Goal: Information Seeking & Learning: Understand process/instructions

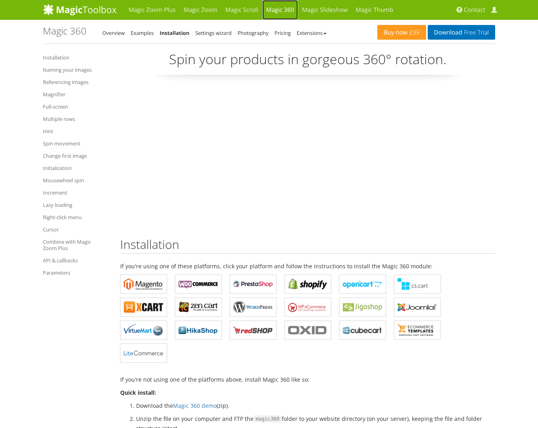
click at [283, 11] on link "Magic 360" at bounding box center [280, 10] width 36 height 20
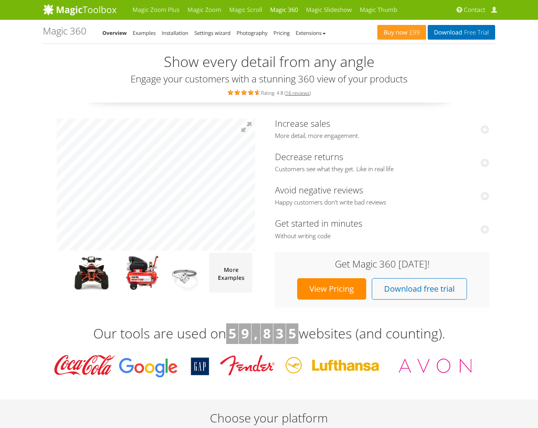
click at [170, 37] on li "Installation" at bounding box center [175, 33] width 27 height 10
click at [172, 30] on link "Installation" at bounding box center [175, 32] width 27 height 7
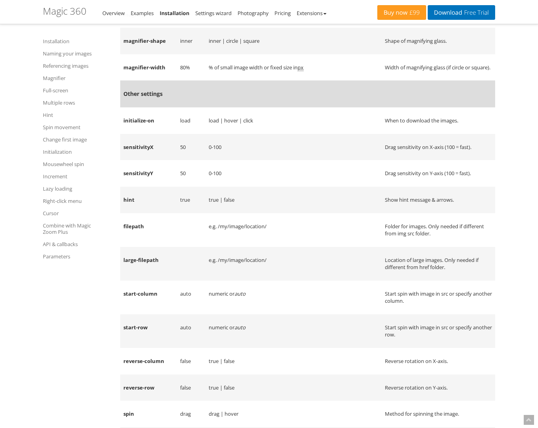
scroll to position [8234, 0]
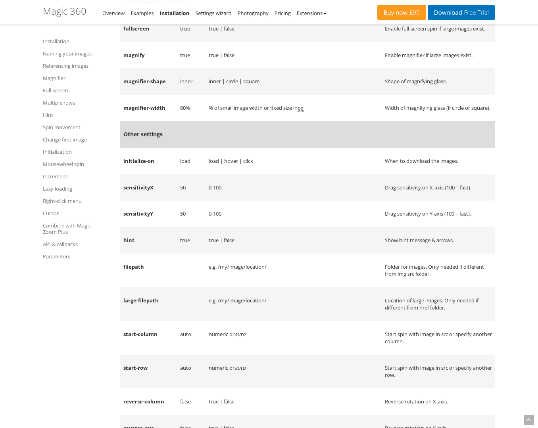
click at [130, 42] on td "fullscreen" at bounding box center [148, 28] width 57 height 27
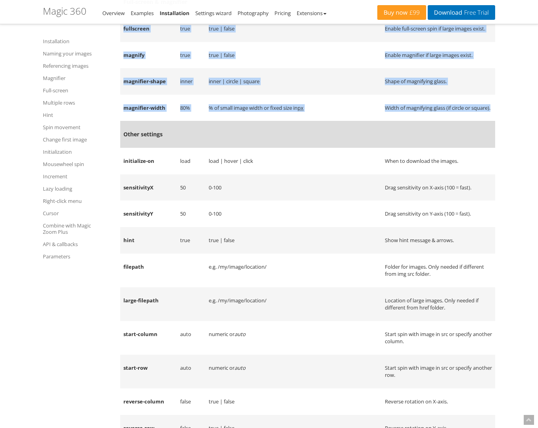
drag, startPoint x: 130, startPoint y: 111, endPoint x: 474, endPoint y: 205, distance: 357.2
click at [474, 205] on tbody "Common settings filename e.g. my-image-name-{row}-{col}.jpg The format of your …" at bounding box center [307, 227] width 375 height 1105
click at [474, 121] on td "Width of magnifying glass (if circle or square)." at bounding box center [437, 108] width 113 height 27
drag, startPoint x: 464, startPoint y: 206, endPoint x: 131, endPoint y: 111, distance: 346.2
click at [131, 111] on tbody "Common settings filename e.g. my-image-name-{row}-{col}.jpg The format of your …" at bounding box center [307, 227] width 375 height 1105
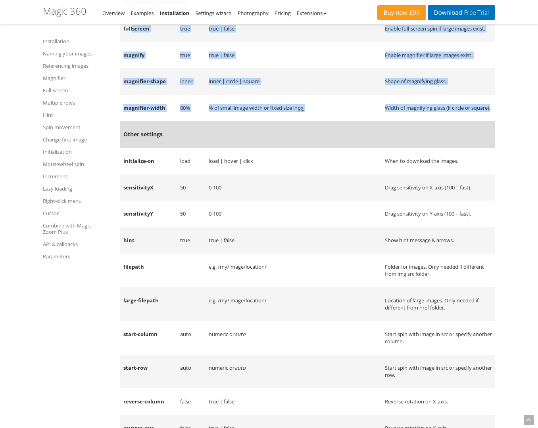
click at [131, 42] on td "fullscreen" at bounding box center [148, 28] width 57 height 27
drag, startPoint x: 131, startPoint y: 111, endPoint x: 456, endPoint y: 205, distance: 338.5
click at [456, 205] on tbody "Common settings filename e.g. my-image-name-{row}-{col}.jpg The format of your …" at bounding box center [307, 227] width 375 height 1105
click at [456, 121] on td "Width of magnifying glass (if circle or square)." at bounding box center [437, 108] width 113 height 27
drag, startPoint x: 410, startPoint y: 198, endPoint x: 142, endPoint y: 107, distance: 283.6
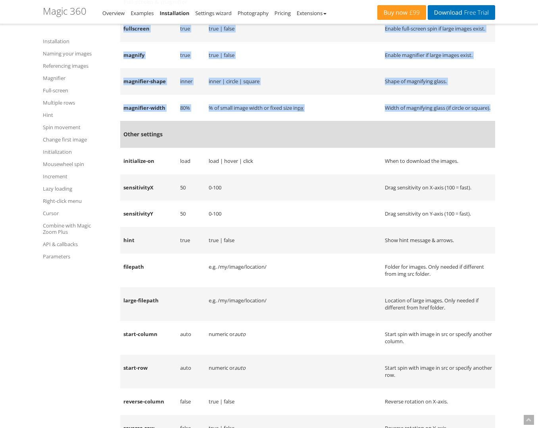
click at [142, 106] on tbody "Common settings filename e.g. my-image-name-{row}-{col}.jpg The format of your …" at bounding box center [307, 227] width 375 height 1105
click at [133, 42] on td "fullscreen" at bounding box center [148, 28] width 57 height 27
drag, startPoint x: 133, startPoint y: 112, endPoint x: 427, endPoint y: 205, distance: 308.4
click at [427, 205] on tbody "Common settings filename e.g. my-image-name-{row}-{col}.jpg The format of your …" at bounding box center [307, 227] width 375 height 1105
click at [427, 121] on td "Width of magnifying glass (if circle or square)." at bounding box center [437, 108] width 113 height 27
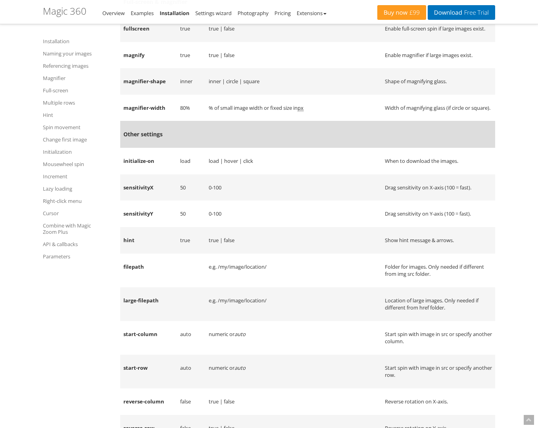
click at [128, 42] on td "fullscreen" at bounding box center [148, 28] width 57 height 27
drag, startPoint x: 128, startPoint y: 113, endPoint x: 421, endPoint y: 119, distance: 293.0
click at [421, 42] on tr "fullscreen true true | false Enable full-screen spin if large images exist." at bounding box center [307, 28] width 375 height 27
click at [421, 42] on td "Enable full-screen spin if large images exist." at bounding box center [437, 28] width 113 height 27
drag, startPoint x: 408, startPoint y: 115, endPoint x: 122, endPoint y: 114, distance: 286.2
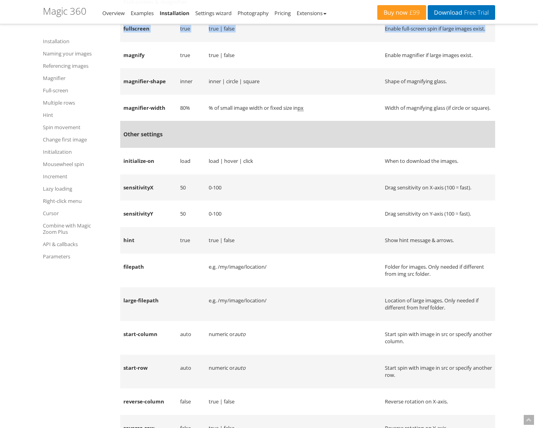
click at [122, 42] on tr "fullscreen true true | false Enable full-screen spin if large images exist." at bounding box center [307, 28] width 375 height 27
click at [131, 69] on td "magnify" at bounding box center [148, 55] width 57 height 27
copy td "magnify"
